Goal: Information Seeking & Learning: Learn about a topic

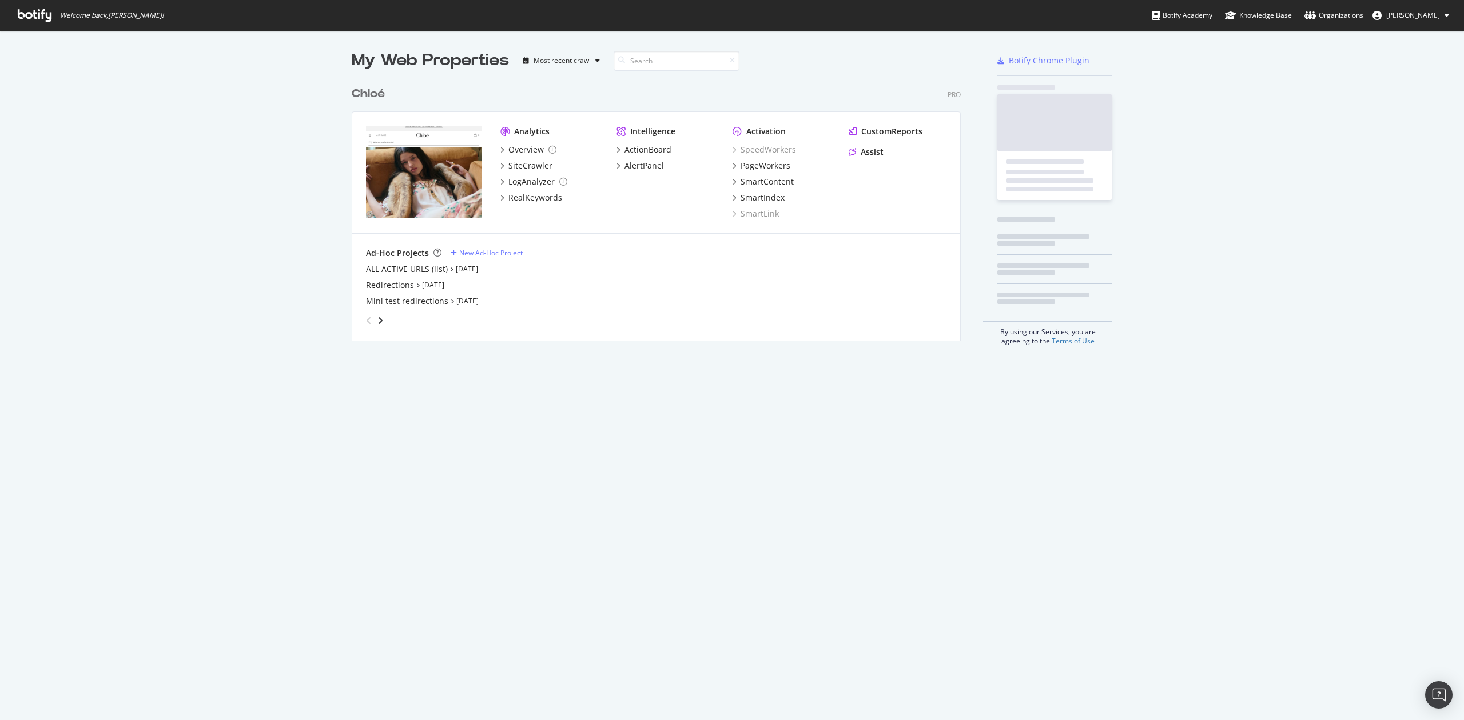
scroll to position [709, 1441]
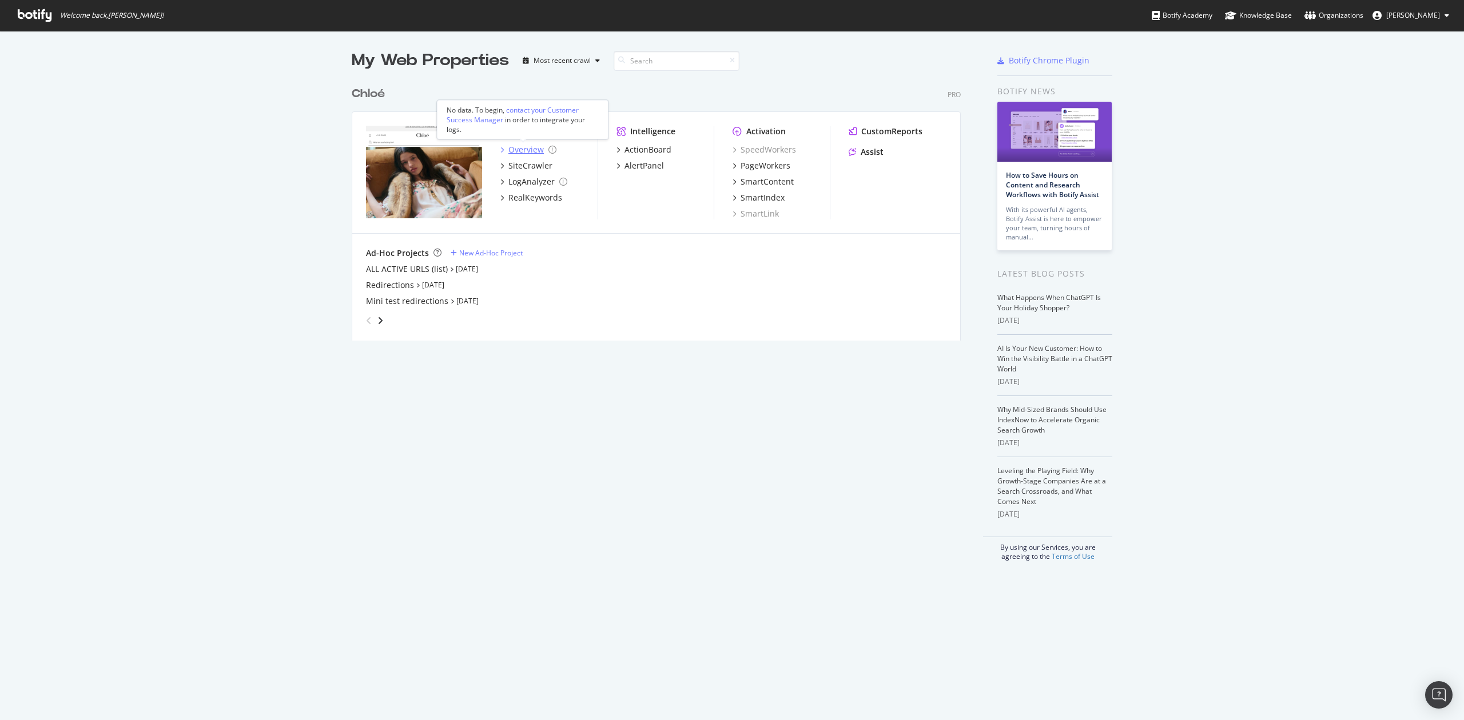
click at [515, 149] on div "Overview" at bounding box center [525, 149] width 35 height 11
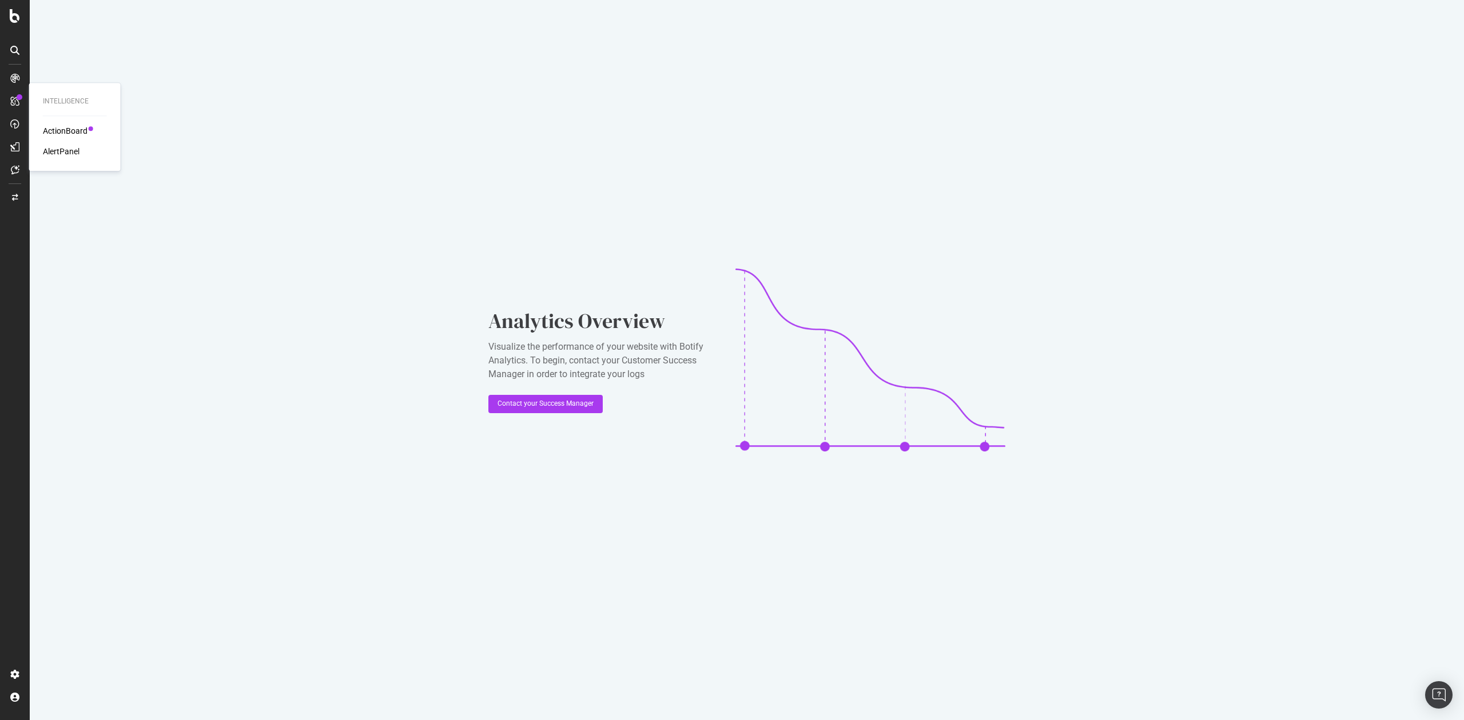
click at [21, 99] on div at bounding box center [20, 97] width 6 height 6
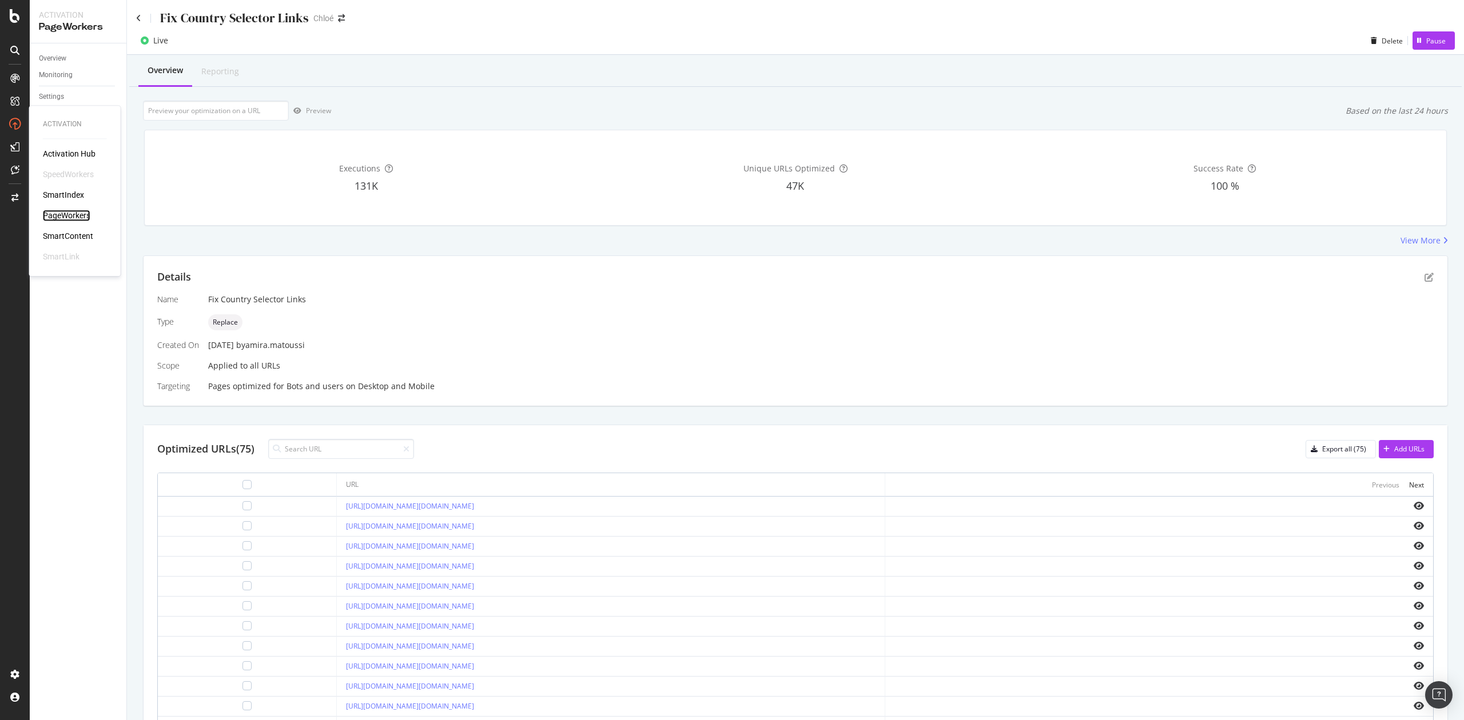
click at [69, 221] on div "PageWorkers" at bounding box center [66, 215] width 47 height 11
